Goal: Information Seeking & Learning: Learn about a topic

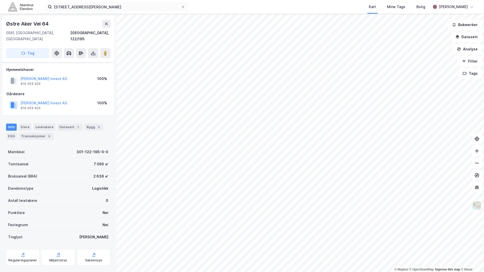
click at [115, 11] on label "[STREET_ADDRESS][PERSON_NAME]" at bounding box center [117, 7] width 142 height 8
click at [115, 11] on input "[STREET_ADDRESS][PERSON_NAME]" at bounding box center [116, 7] width 129 height 8
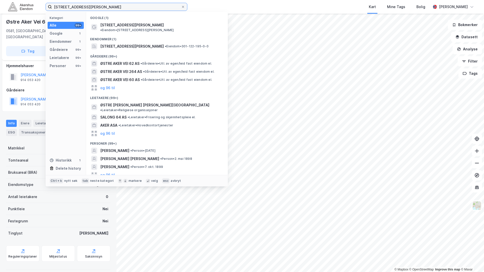
click at [114, 6] on input "[STREET_ADDRESS][PERSON_NAME]" at bounding box center [116, 7] width 129 height 8
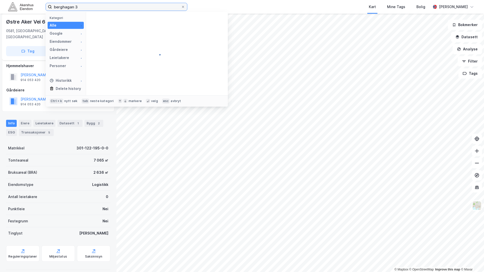
type input "berghagan 3"
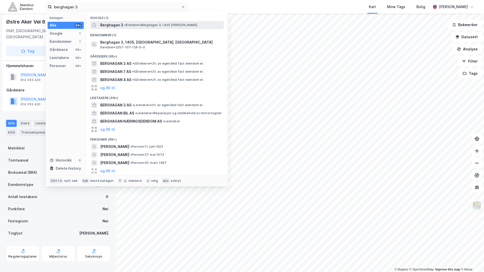
click at [120, 24] on span "Berghagan 3" at bounding box center [111, 25] width 23 height 6
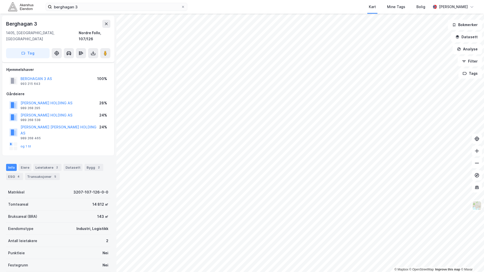
scroll to position [4, 0]
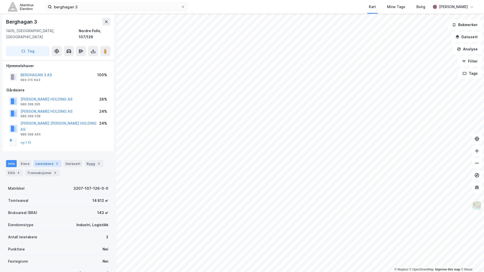
click at [42, 160] on div "Leietakere 2" at bounding box center [47, 163] width 28 height 7
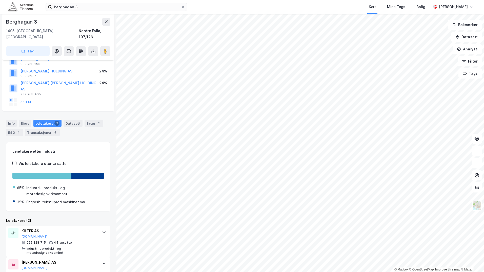
scroll to position [50, 0]
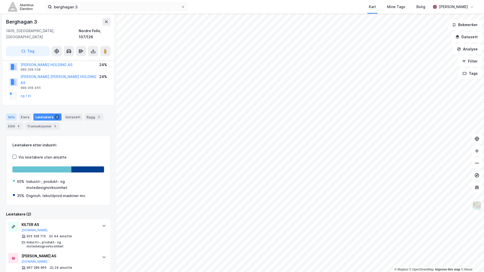
click at [14, 113] on div "Info" at bounding box center [11, 116] width 11 height 7
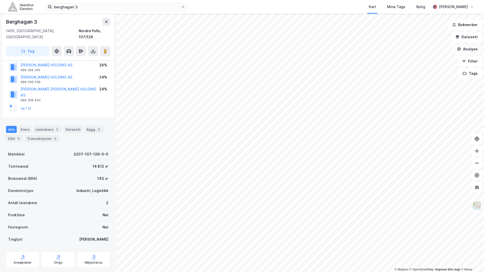
click at [472, 50] on button "Analyse" at bounding box center [466, 49] width 29 height 10
click at [411, 60] on div "Tegn område" at bounding box center [423, 60] width 44 height 4
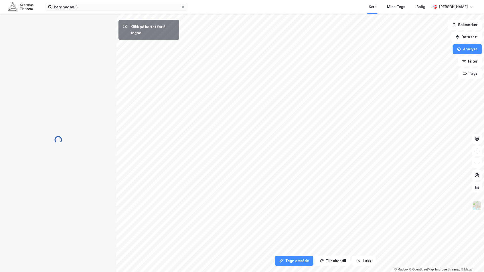
scroll to position [0, 0]
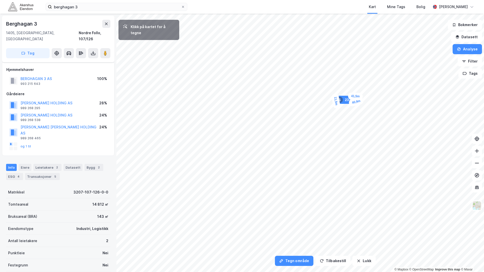
click at [336, 106] on div "11,5m" at bounding box center [335, 101] width 9 height 16
click at [334, 150] on div "4,4m" at bounding box center [334, 152] width 9 height 14
